Goal: Find specific page/section: Find specific page/section

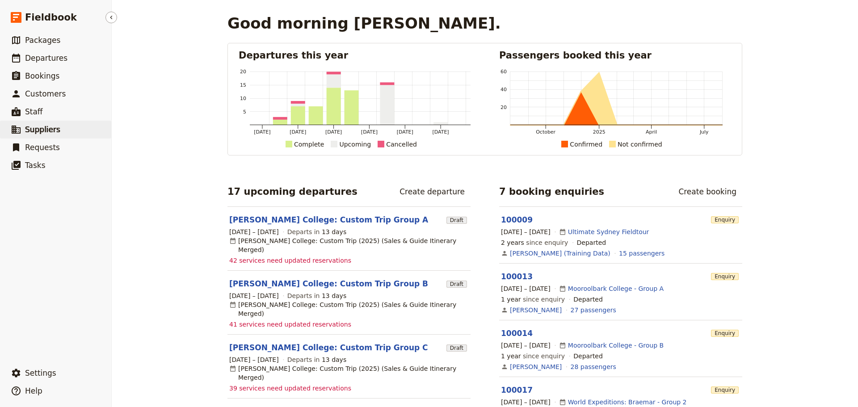
click at [48, 134] on span "Suppliers" at bounding box center [42, 129] width 35 height 9
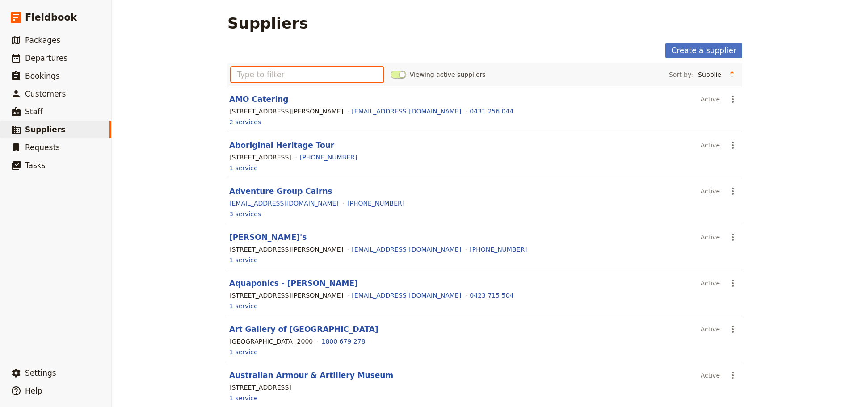
click at [244, 77] on input "text" at bounding box center [307, 74] width 152 height 15
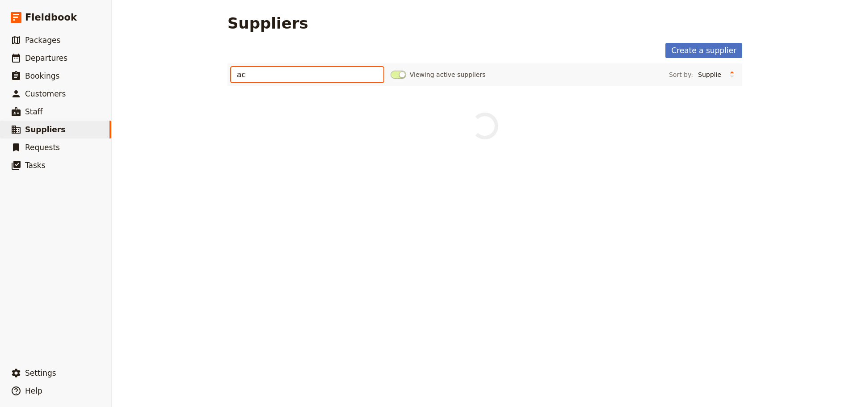
type input "a"
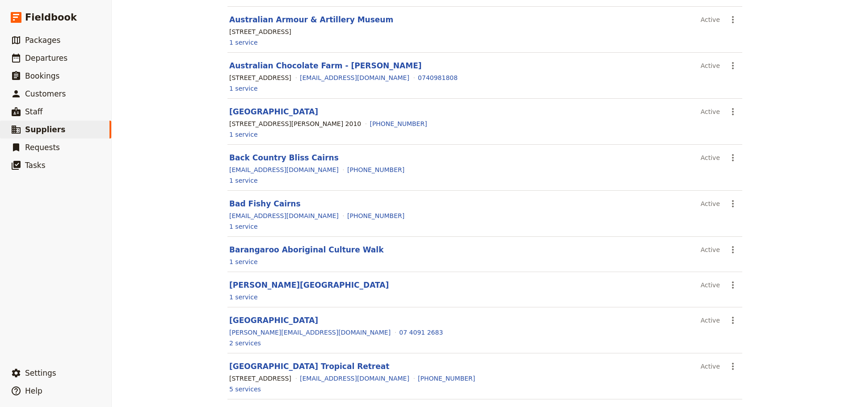
scroll to position [402, 0]
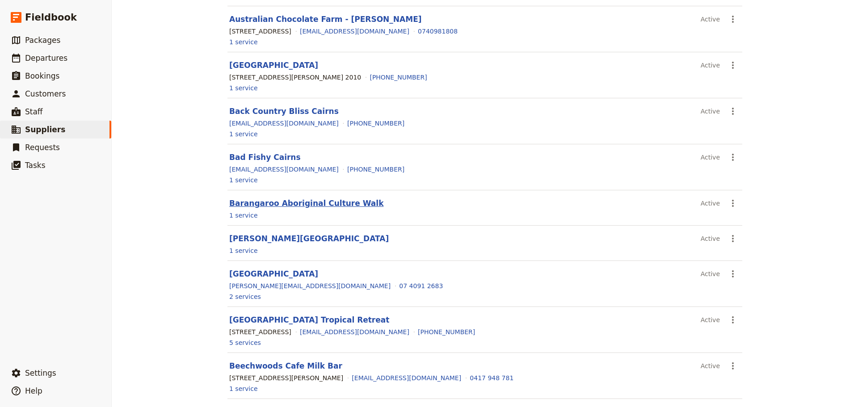
click at [276, 201] on link "Barangaroo Aboriginal Culture Walk" at bounding box center [306, 203] width 154 height 9
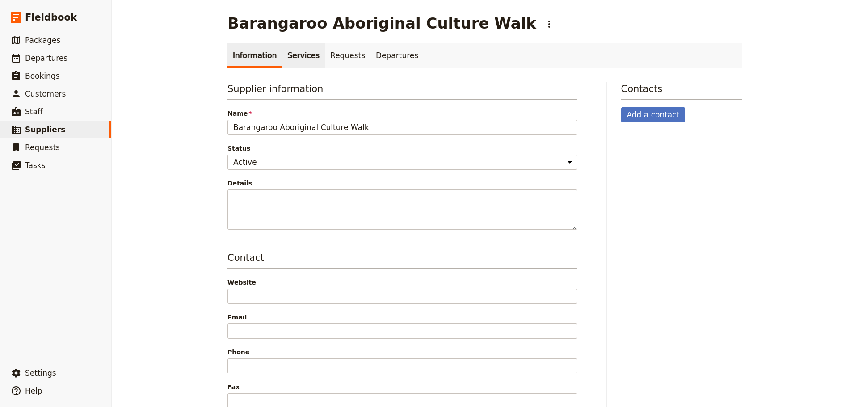
click at [285, 62] on link "Services" at bounding box center [303, 55] width 43 height 25
